Goal: Check status

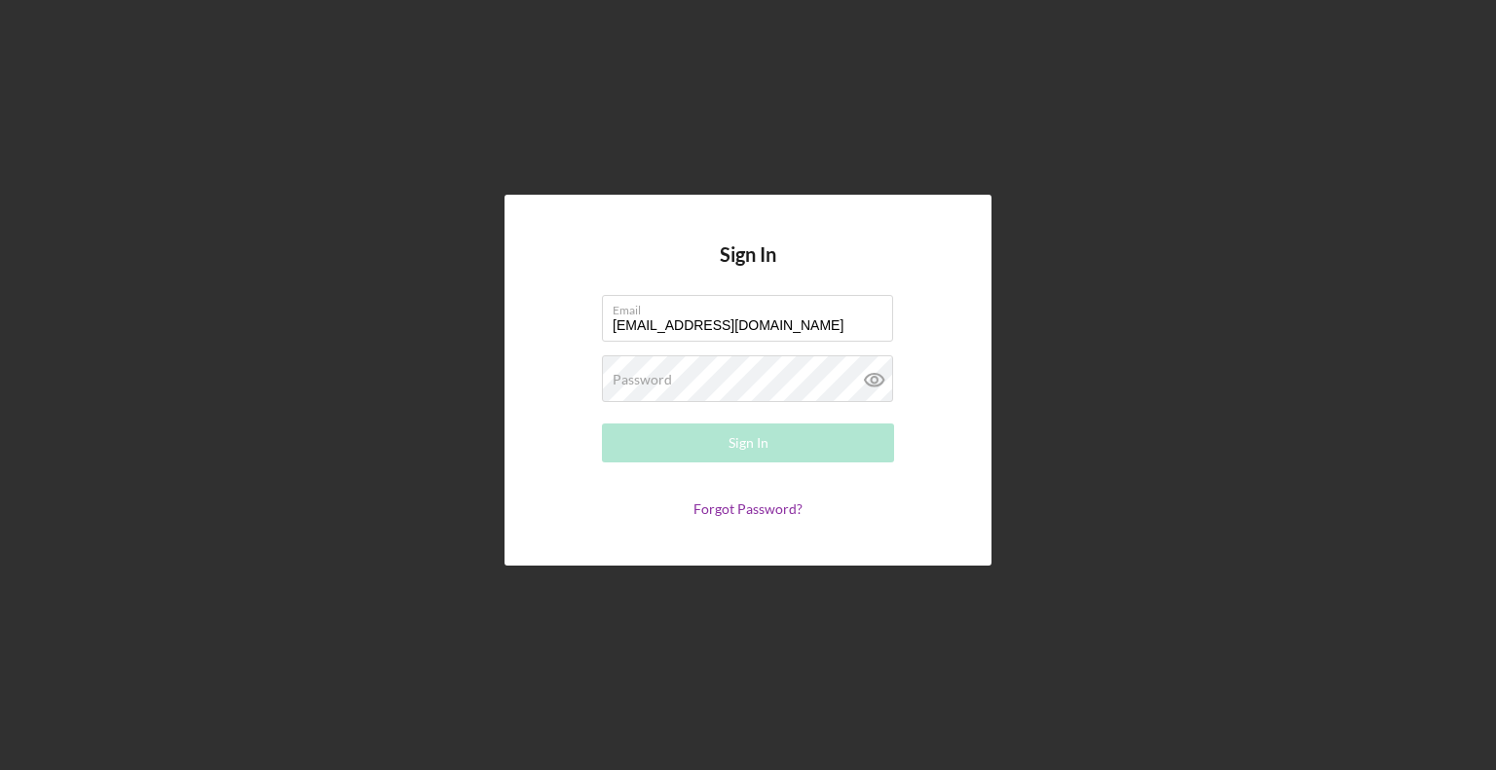
type input "[EMAIL_ADDRESS][DOMAIN_NAME]"
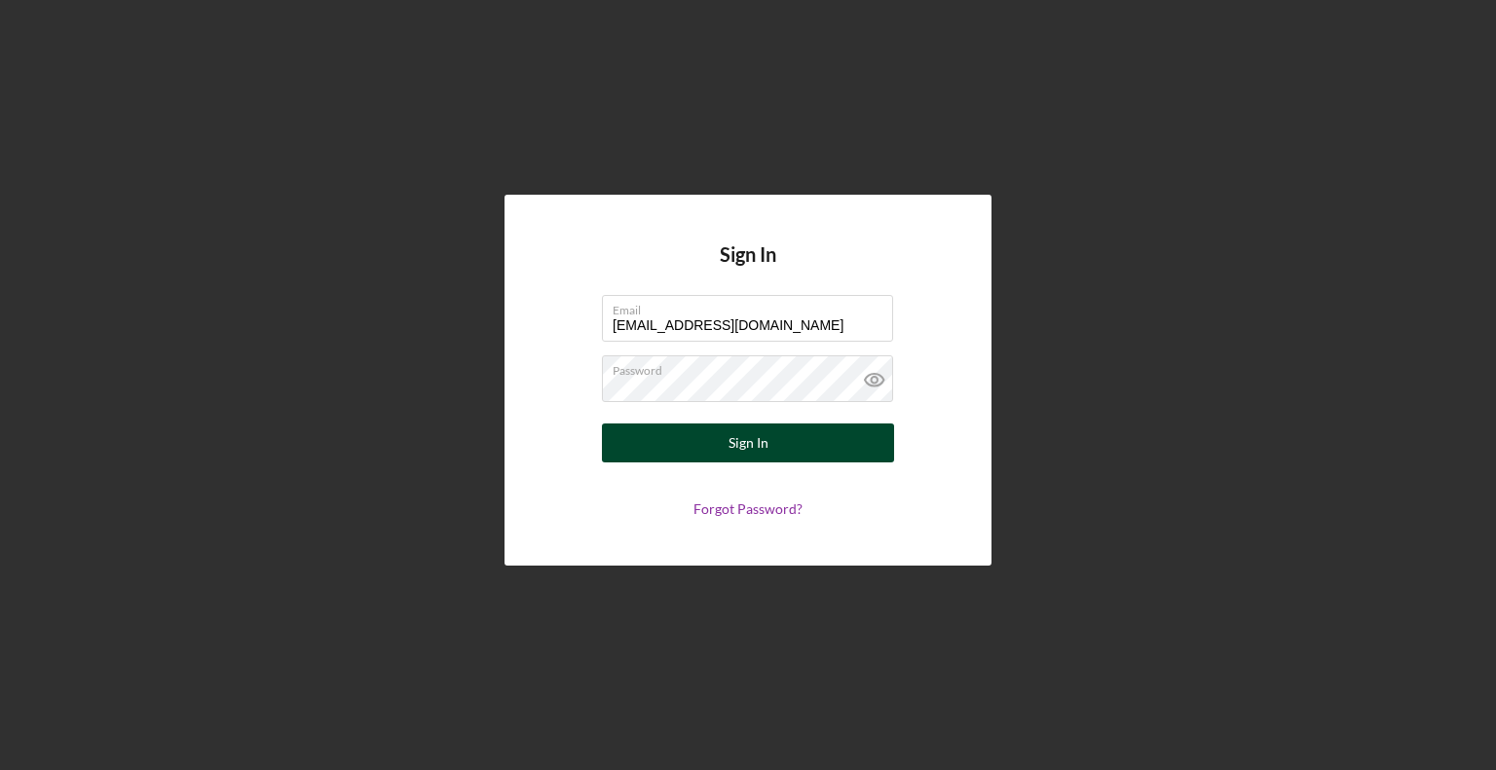
click at [612, 454] on button "Sign In" at bounding box center [748, 443] width 292 height 39
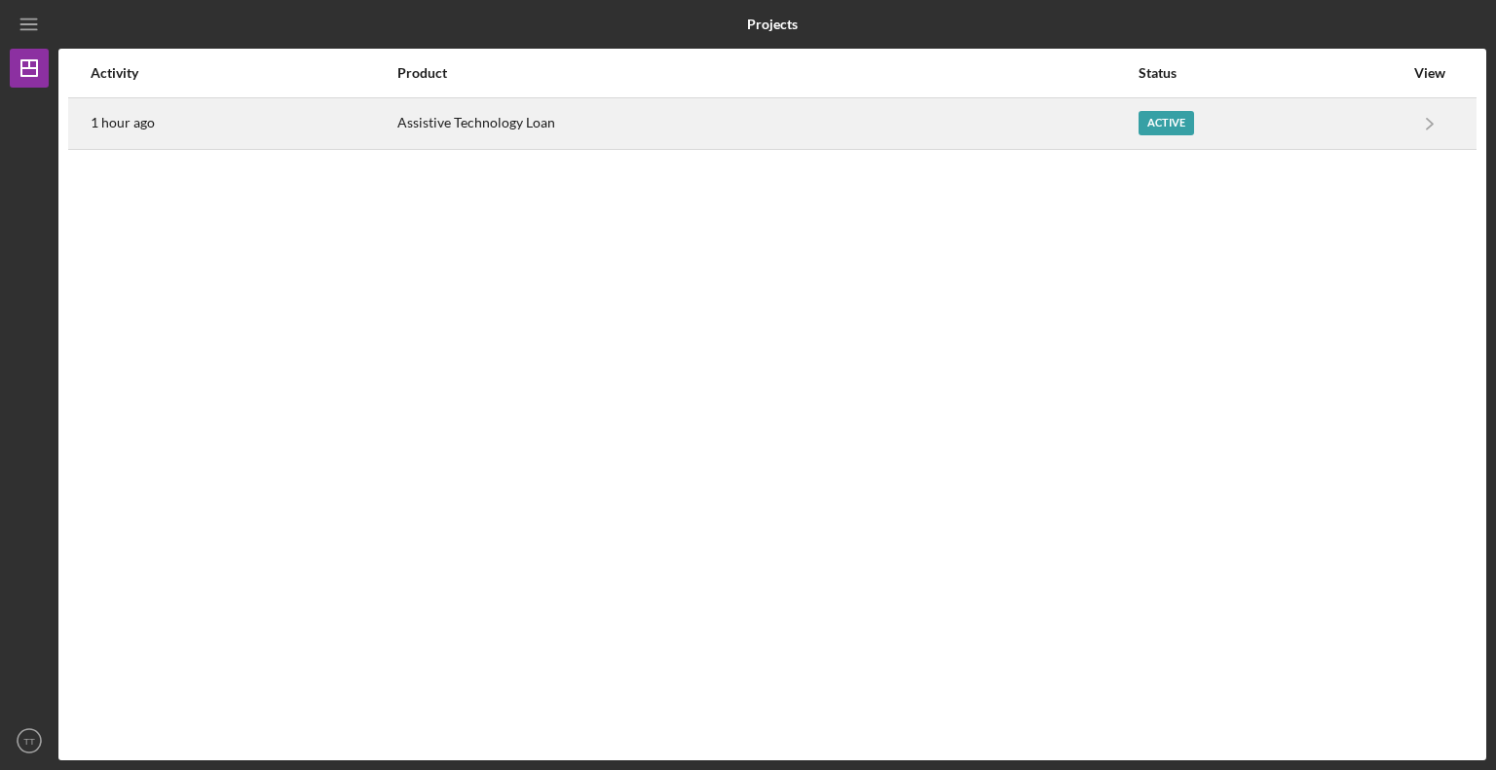
click at [1153, 133] on div "Active" at bounding box center [1166, 123] width 56 height 24
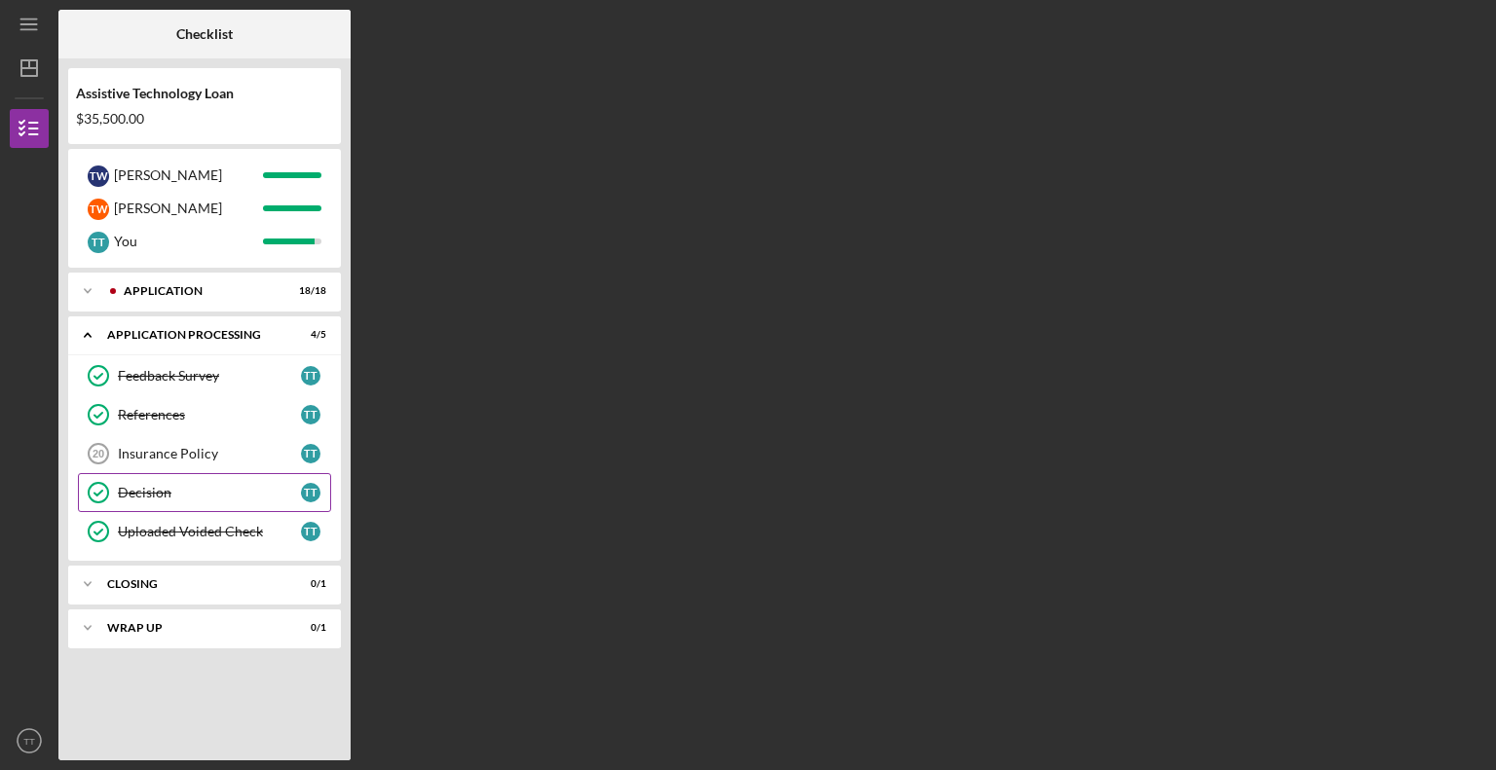
click at [207, 497] on div "Decision" at bounding box center [209, 493] width 183 height 16
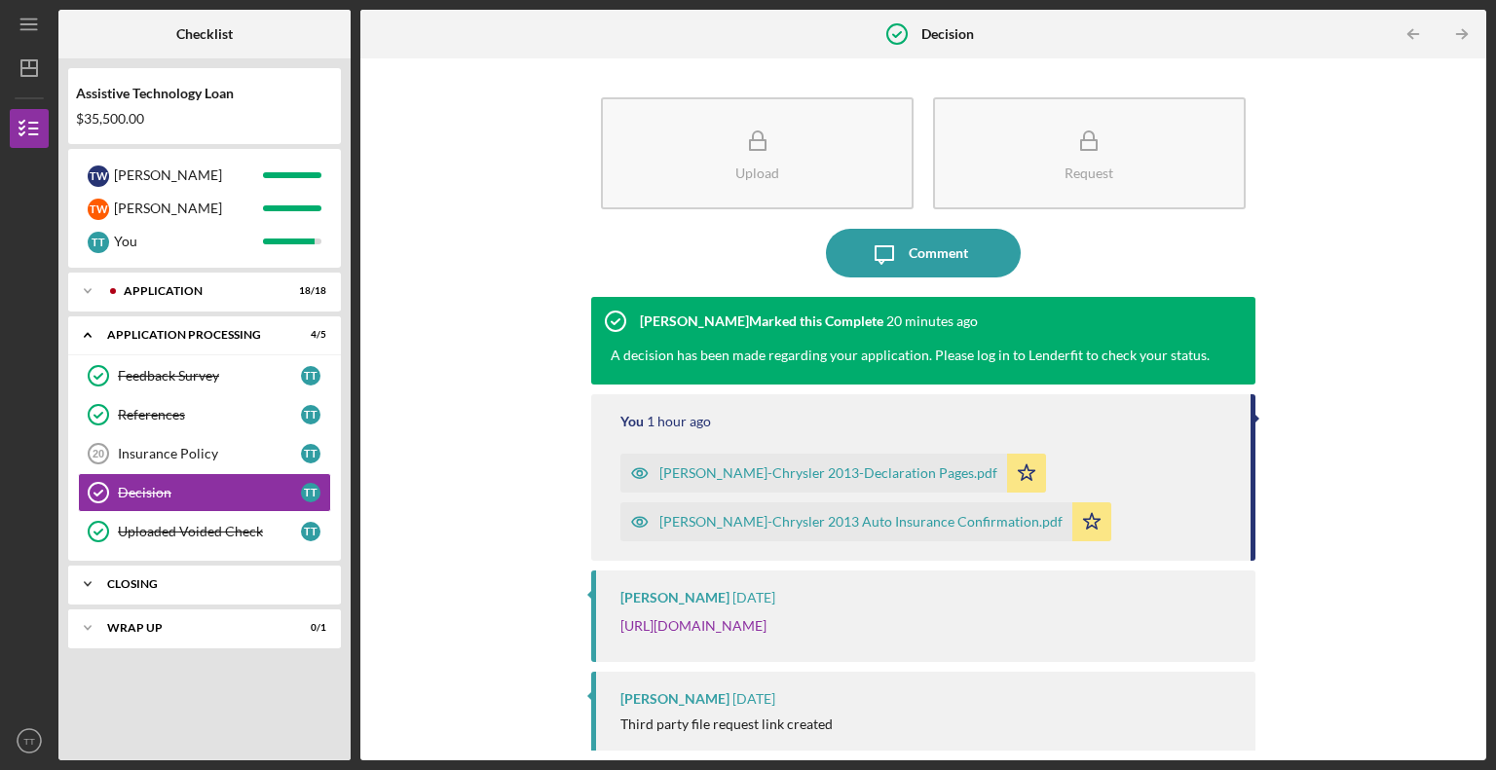
click at [82, 580] on icon "Icon/Expander" at bounding box center [87, 584] width 39 height 39
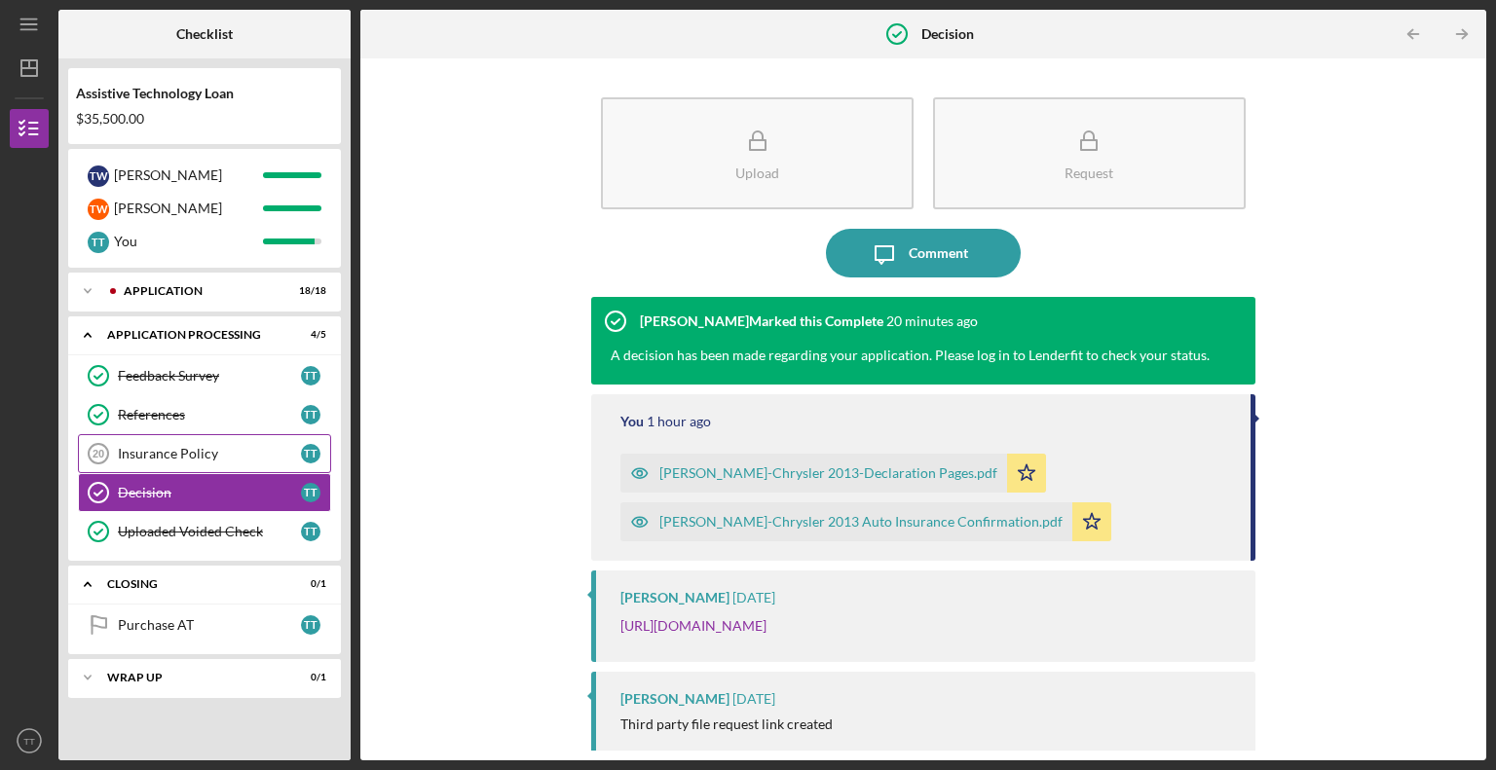
click at [174, 463] on link "Insurance Policy 20 Insurance Policy T T" at bounding box center [204, 453] width 253 height 39
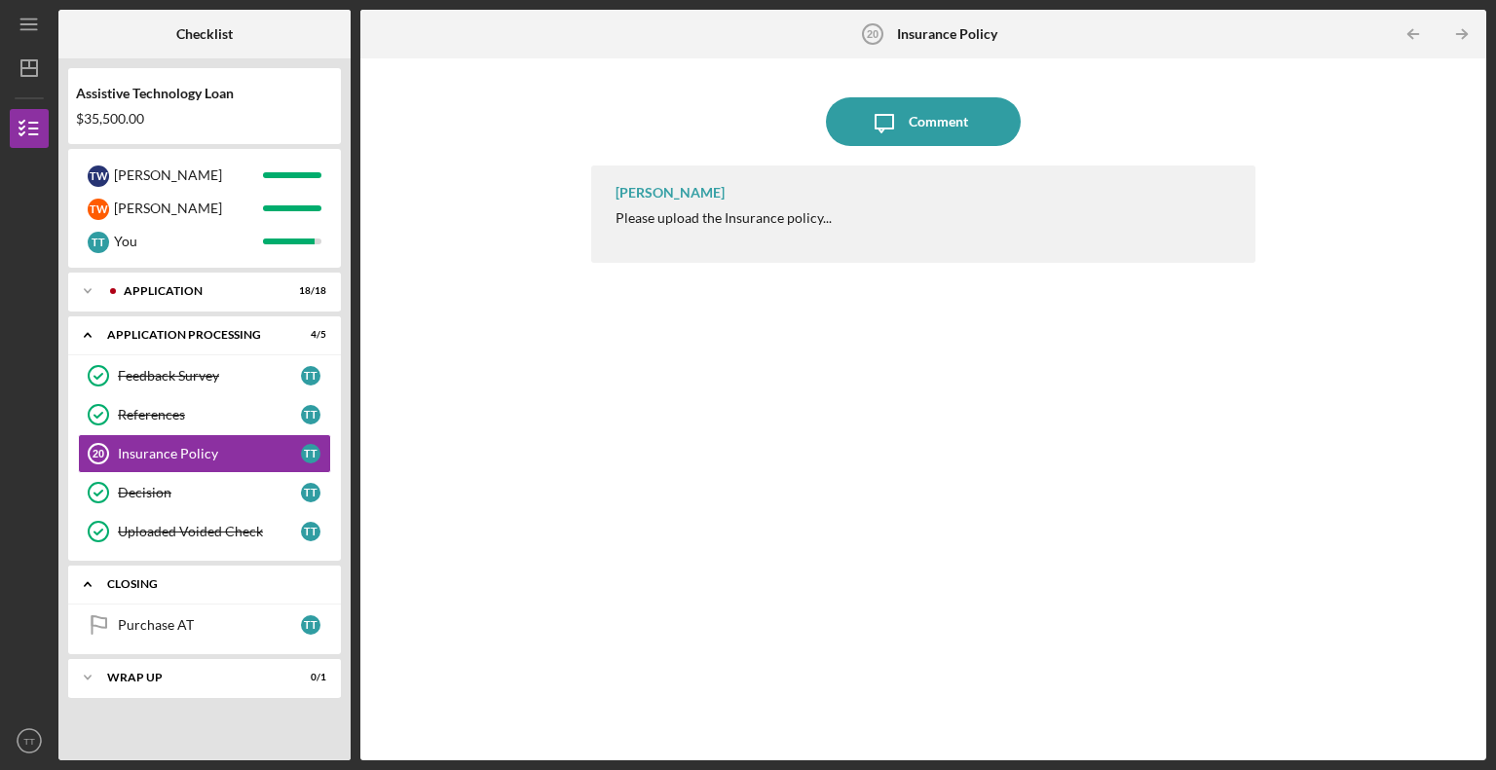
click at [90, 583] on polyline at bounding box center [88, 585] width 6 height 4
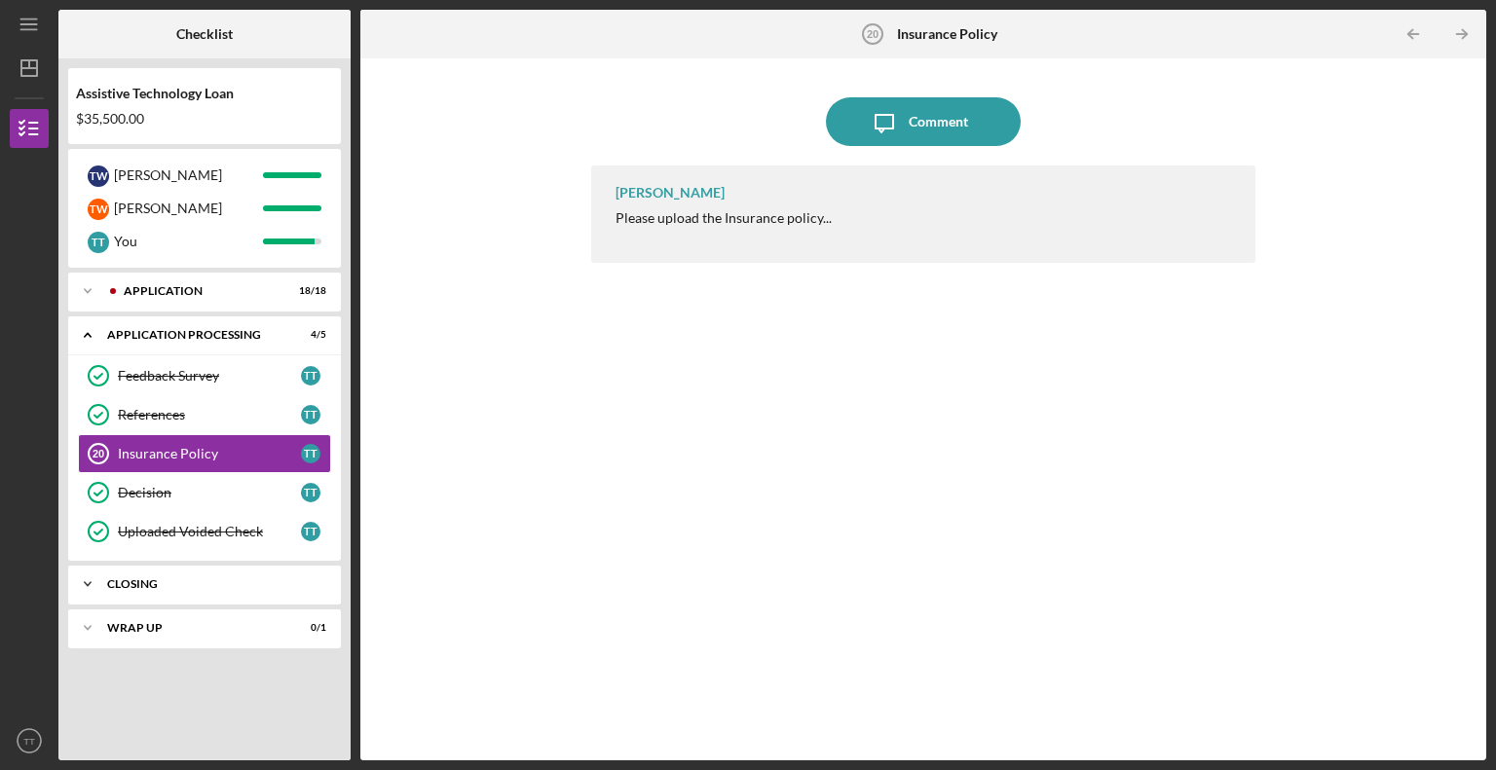
click at [90, 583] on icon "Icon/Expander" at bounding box center [87, 584] width 39 height 39
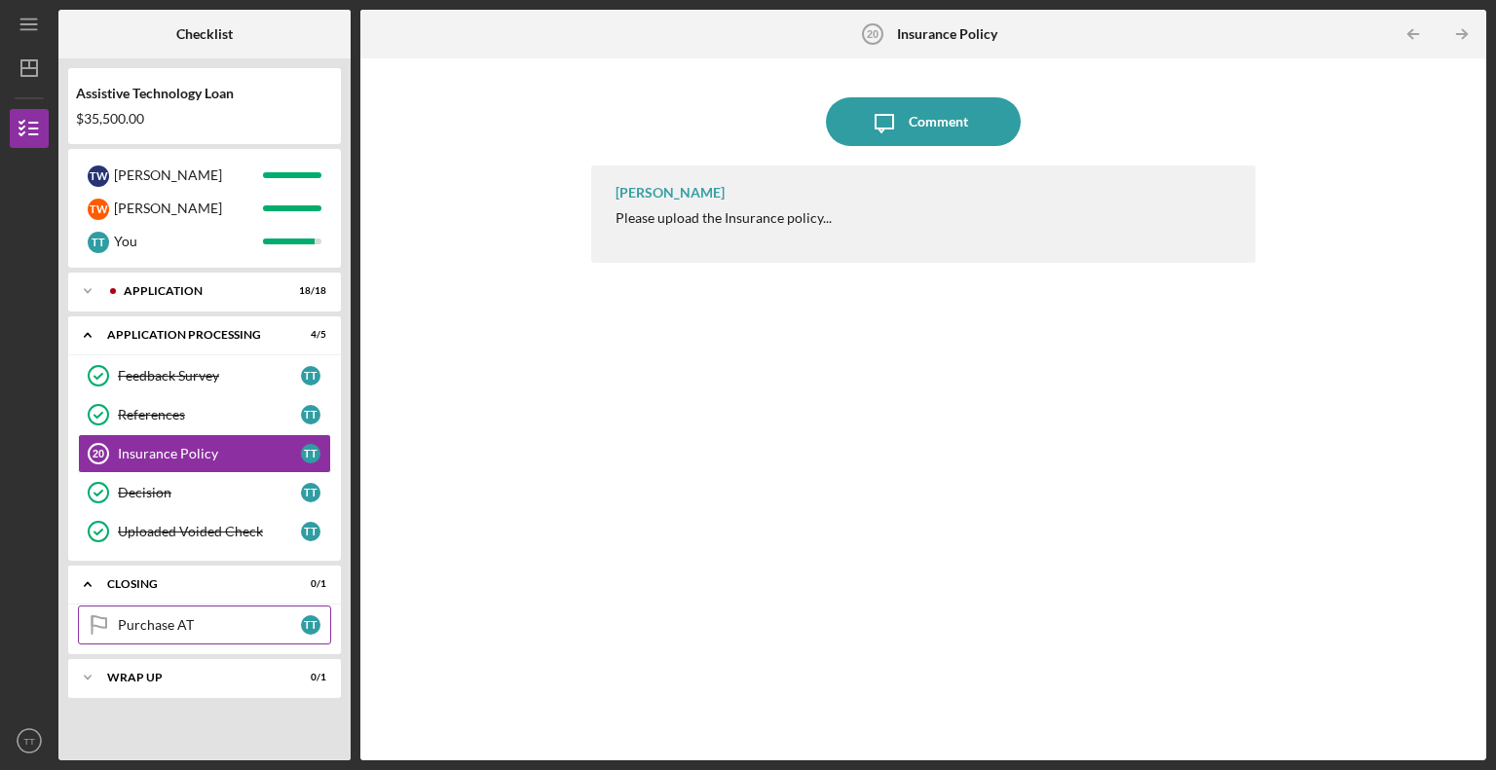
click at [151, 630] on div "Purchase AT" at bounding box center [209, 625] width 183 height 16
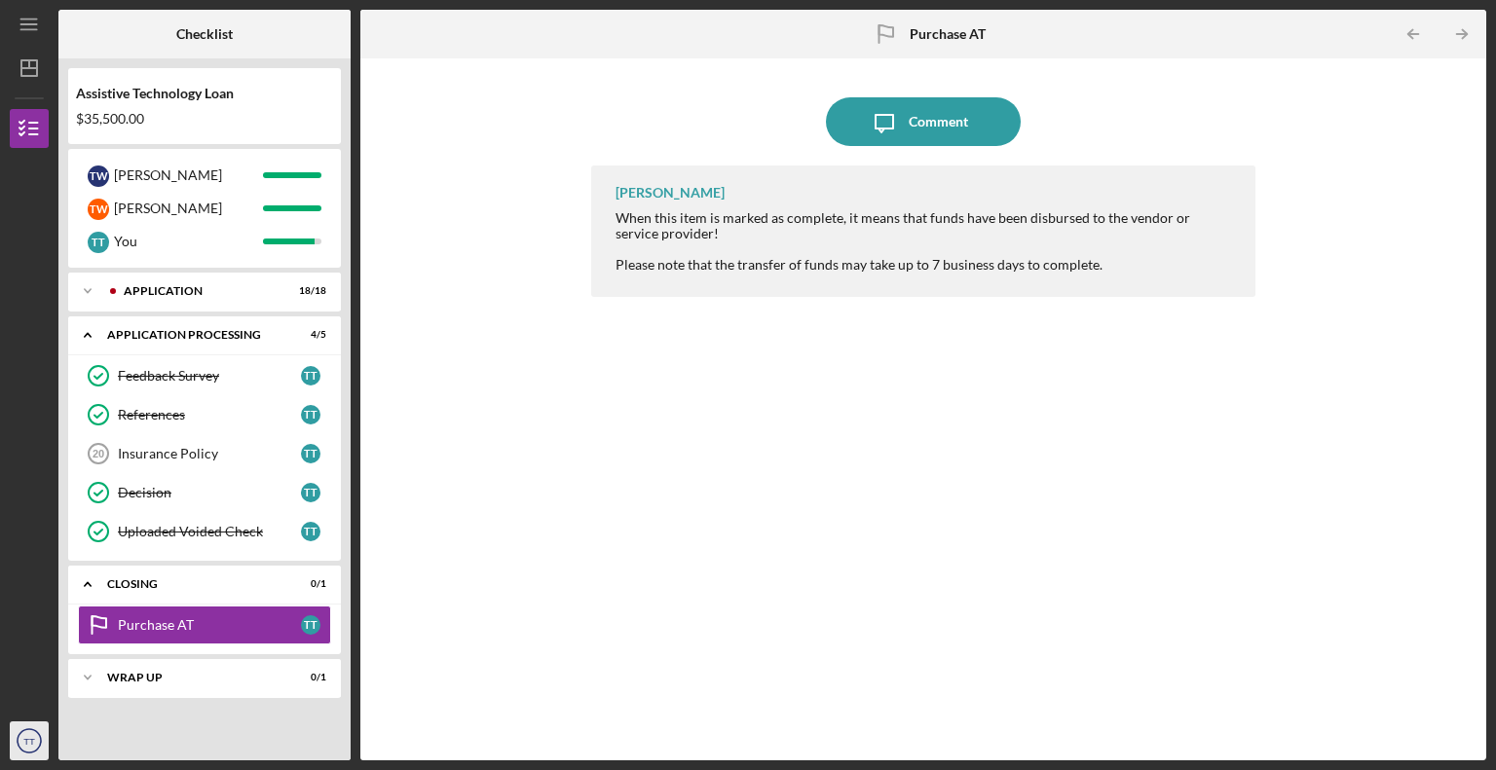
click at [31, 744] on text "TT" at bounding box center [29, 741] width 12 height 11
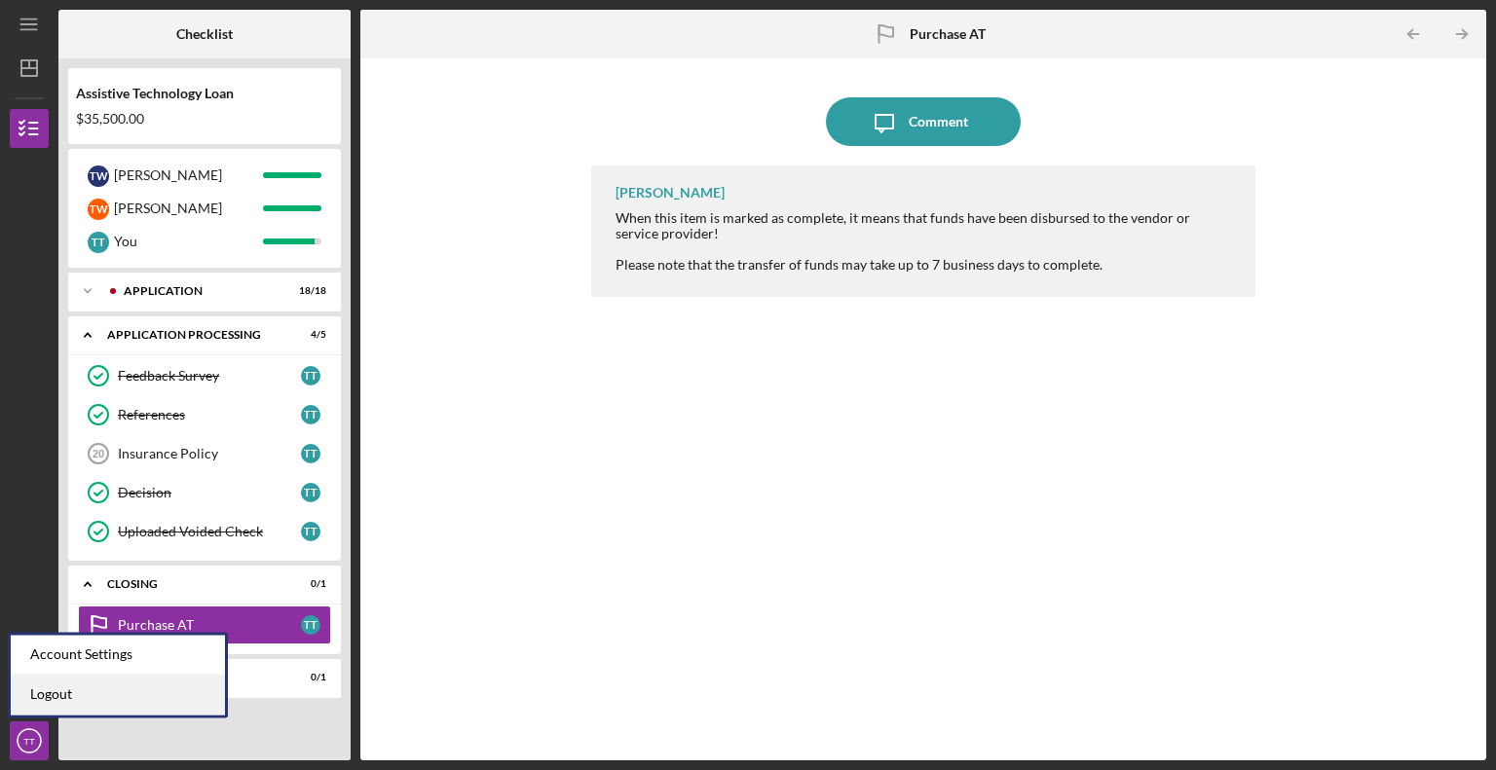
click at [60, 699] on link "Logout" at bounding box center [118, 695] width 214 height 40
